Goal: Communication & Community: Answer question/provide support

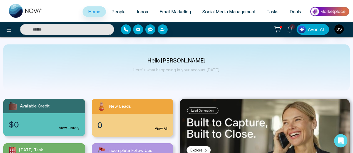
select select "*"
click at [116, 13] on span "People" at bounding box center [118, 12] width 14 height 6
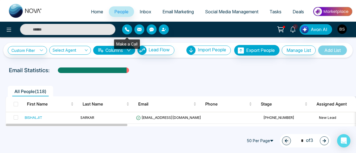
click at [126, 31] on icon "button" at bounding box center [127, 29] width 4 height 4
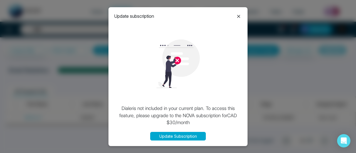
click at [239, 14] on icon at bounding box center [238, 16] width 7 height 7
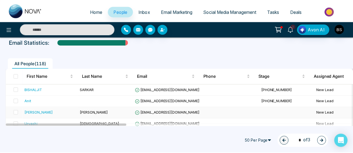
scroll to position [56, 0]
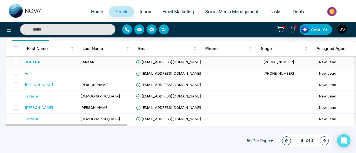
click at [31, 62] on div "BISHALJIT" at bounding box center [34, 62] width 18 height 6
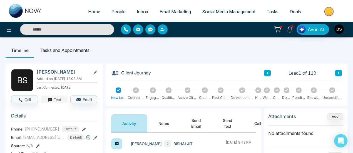
click at [48, 98] on icon "button" at bounding box center [50, 100] width 5 height 5
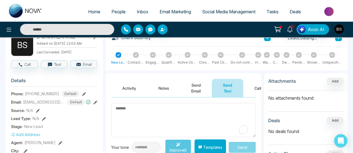
scroll to position [56, 0]
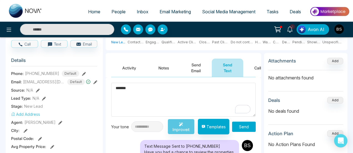
type textarea "*******"
click at [240, 125] on button "Send" at bounding box center [244, 127] width 24 height 10
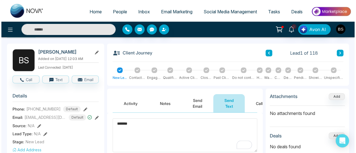
scroll to position [0, 0]
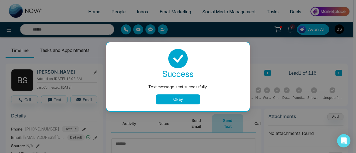
click at [194, 99] on button "Okay" at bounding box center [178, 99] width 44 height 10
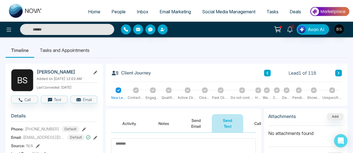
click at [120, 11] on span "People" at bounding box center [118, 12] width 14 height 6
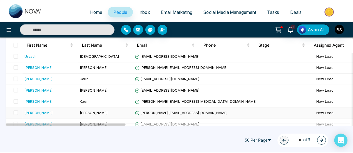
scroll to position [197, 0]
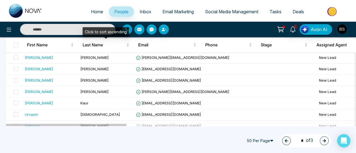
click at [97, 32] on div "Click to sort ascending" at bounding box center [106, 31] width 46 height 9
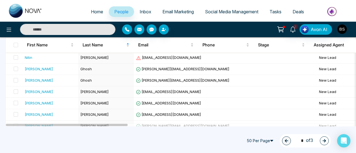
click at [56, 29] on input "text" at bounding box center [67, 29] width 95 height 11
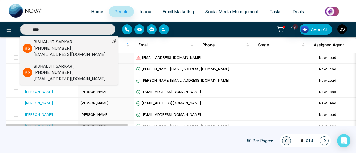
type input "****"
click at [73, 71] on div "[PERSON_NAME] , [PHONE_NUMBER] , [EMAIL_ADDRESS][DOMAIN_NAME]" at bounding box center [71, 72] width 76 height 19
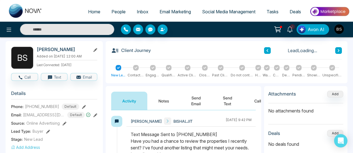
scroll to position [28, 0]
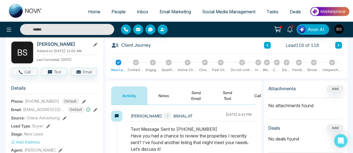
click at [94, 111] on button at bounding box center [95, 110] width 4 height 6
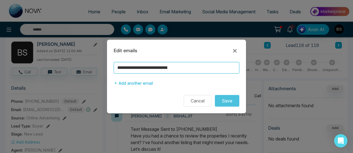
drag, startPoint x: 156, startPoint y: 63, endPoint x: 163, endPoint y: 66, distance: 7.2
click at [163, 66] on input "**********" at bounding box center [177, 68] width 126 height 12
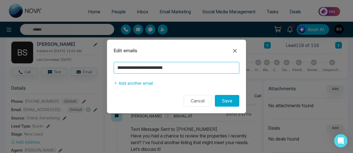
drag, startPoint x: 167, startPoint y: 70, endPoint x: 210, endPoint y: 78, distance: 43.4
click at [210, 78] on div "**********" at bounding box center [176, 75] width 139 height 27
click at [155, 69] on input "**********" at bounding box center [177, 68] width 126 height 12
click at [151, 66] on input "**********" at bounding box center [177, 68] width 126 height 12
type input "**********"
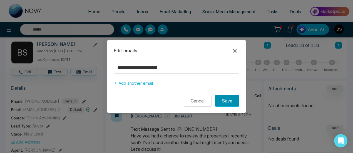
click at [234, 103] on button "Save" at bounding box center [227, 101] width 24 height 12
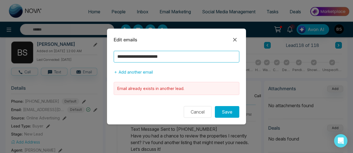
drag, startPoint x: 136, startPoint y: 59, endPoint x: 106, endPoint y: 53, distance: 30.8
click at [106, 53] on div "**********" at bounding box center [176, 76] width 353 height 153
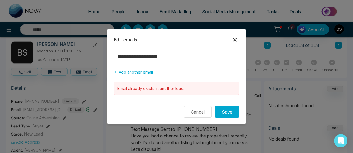
click at [237, 40] on icon at bounding box center [234, 39] width 7 height 7
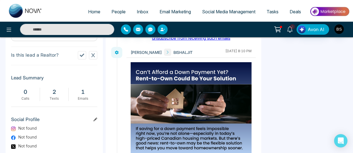
scroll to position [307, 0]
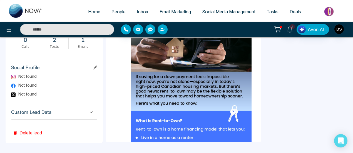
click at [42, 126] on button "Delete lead" at bounding box center [27, 129] width 33 height 18
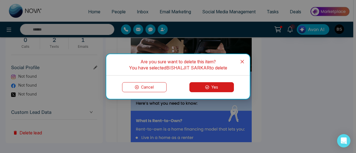
click at [227, 82] on div "Cancel Yes" at bounding box center [177, 87] width 143 height 23
click at [225, 88] on button "Yes" at bounding box center [211, 87] width 44 height 10
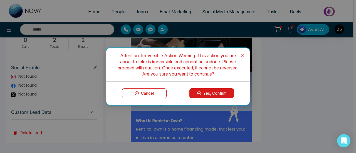
click at [199, 90] on button "Yes, Confirm" at bounding box center [211, 93] width 44 height 10
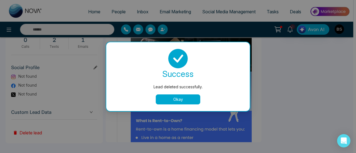
click at [185, 97] on button "Okay" at bounding box center [178, 99] width 44 height 10
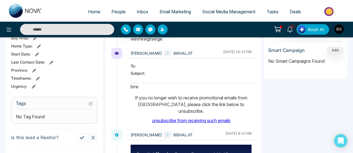
scroll to position [168, 0]
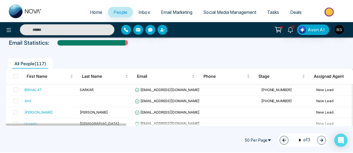
scroll to position [28, 0]
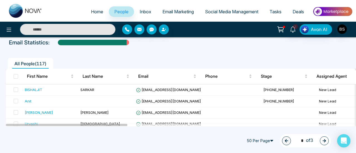
click at [84, 31] on input "text" at bounding box center [67, 29] width 95 height 11
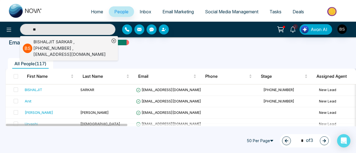
type input "*"
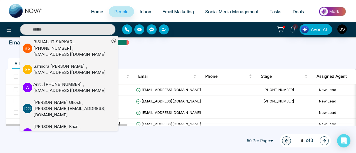
click at [195, 59] on ul "All People ( 117 )" at bounding box center [166, 63] width 320 height 11
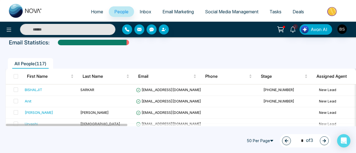
click at [58, 26] on input "text" at bounding box center [67, 29] width 95 height 11
click at [17, 88] on span at bounding box center [16, 90] width 4 height 4
type input "**********"
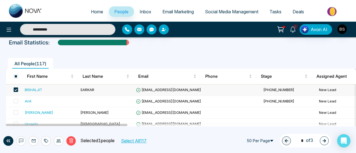
click at [36, 86] on td "BISHALJIT" at bounding box center [51, 89] width 56 height 11
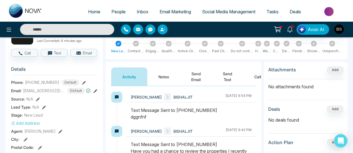
scroll to position [56, 0]
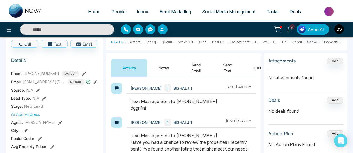
click at [83, 72] on icon at bounding box center [84, 74] width 4 height 4
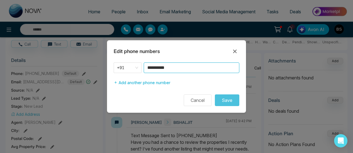
drag, startPoint x: 175, startPoint y: 71, endPoint x: 109, endPoint y: 68, distance: 65.6
click at [109, 68] on div "**********" at bounding box center [176, 76] width 139 height 26
type input "**********"
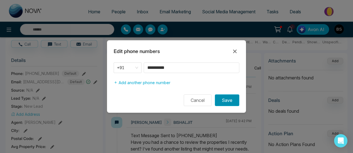
click at [234, 101] on button "Save" at bounding box center [227, 100] width 24 height 12
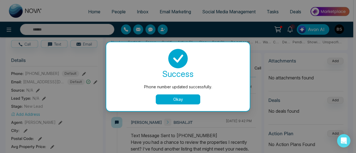
click at [176, 99] on button "Okay" at bounding box center [178, 99] width 44 height 10
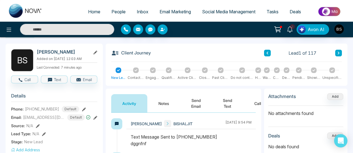
scroll to position [29, 0]
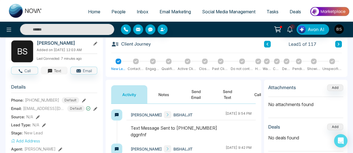
click at [58, 71] on button "Text" at bounding box center [54, 71] width 27 height 8
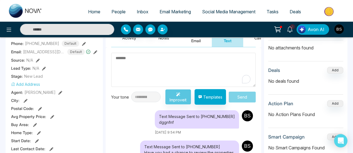
scroll to position [57, 0]
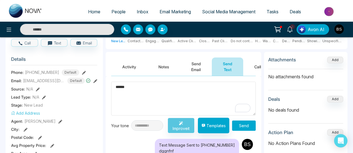
type textarea "******"
click at [243, 124] on button "Send" at bounding box center [244, 126] width 24 height 10
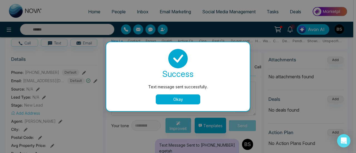
click at [162, 100] on button "Okay" at bounding box center [178, 99] width 44 height 10
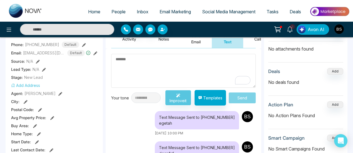
scroll to position [29, 0]
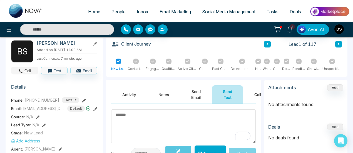
click at [18, 71] on button "Call" at bounding box center [24, 71] width 27 height 8
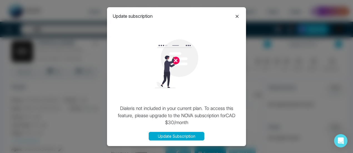
click at [234, 18] on icon at bounding box center [237, 16] width 7 height 7
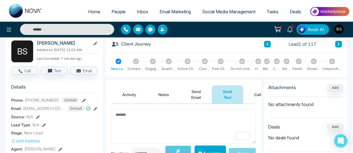
click at [137, 12] on span "Inbox" at bounding box center [143, 12] width 12 height 6
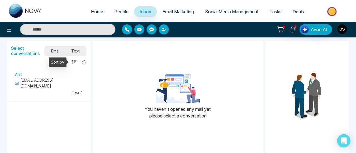
click at [72, 56] on div "Select conversations Email Text" at bounding box center [49, 49] width 84 height 17
click at [72, 51] on span "Text" at bounding box center [75, 51] width 19 height 8
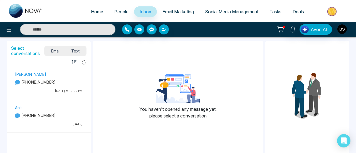
click at [56, 51] on span "Email" at bounding box center [56, 51] width 20 height 8
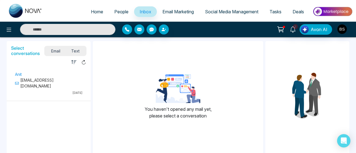
click at [116, 16] on link "People" at bounding box center [121, 11] width 25 height 11
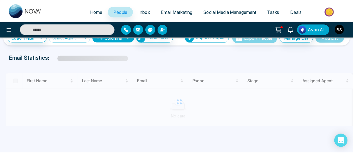
scroll to position [19, 0]
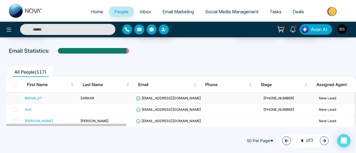
click at [46, 96] on div "BISHALJIT" at bounding box center [50, 98] width 51 height 6
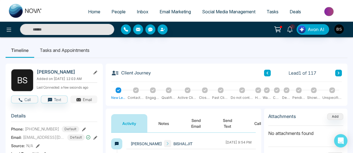
click at [73, 100] on button "Email" at bounding box center [83, 100] width 27 height 8
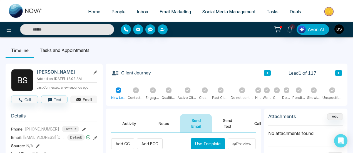
click at [92, 99] on button "Email" at bounding box center [83, 100] width 27 height 8
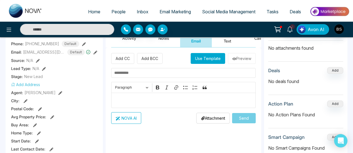
scroll to position [111, 0]
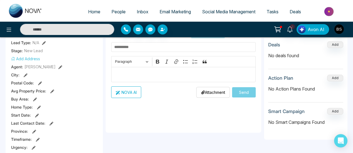
click at [149, 76] on p "Editor editing area: main" at bounding box center [183, 74] width 139 height 7
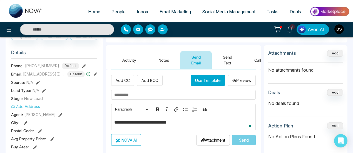
scroll to position [83, 0]
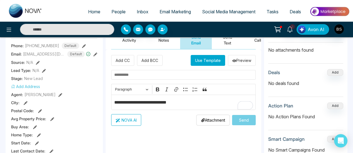
click at [173, 76] on input "text" at bounding box center [183, 75] width 144 height 10
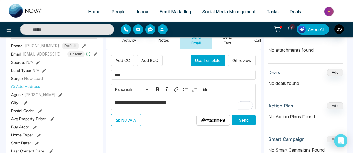
type input "****"
click at [243, 115] on button "Send" at bounding box center [244, 120] width 24 height 10
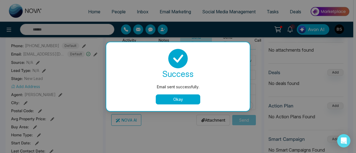
click at [195, 98] on button "Okay" at bounding box center [178, 99] width 44 height 10
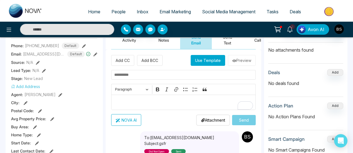
scroll to position [0, 0]
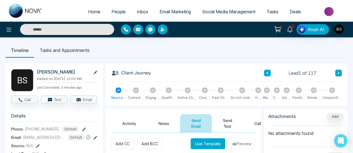
click at [64, 48] on li "Tasks and Appointments" at bounding box center [64, 50] width 61 height 15
